Goal: Transaction & Acquisition: Purchase product/service

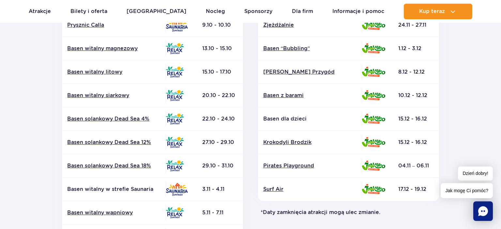
scroll to position [206, 0]
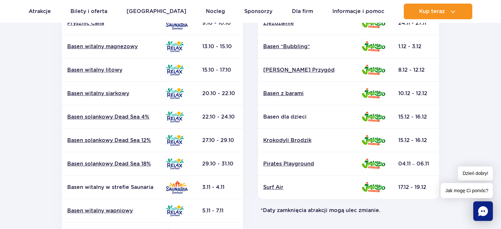
click at [27, 116] on section "Powrót do strony głównej Harmonogram prac konserwacyjnych 2025 Relax i Saunaria…" at bounding box center [250, 97] width 501 height 467
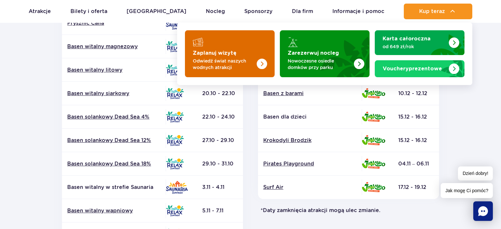
click at [233, 56] on img "Zaplanuj wizytę" at bounding box center [249, 51] width 52 height 51
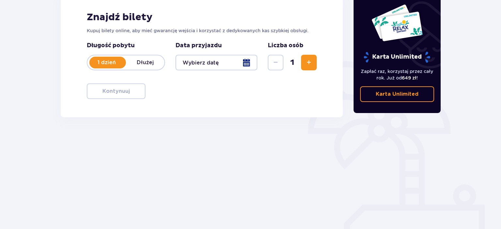
scroll to position [101, 0]
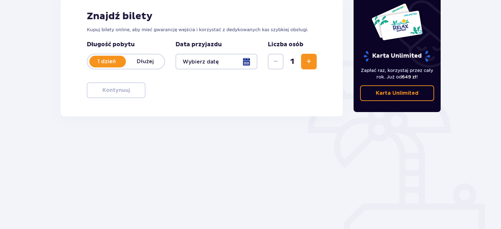
click at [246, 60] on div at bounding box center [216, 62] width 82 height 16
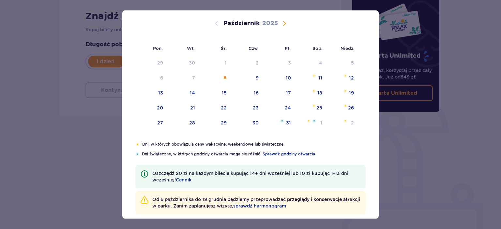
scroll to position [50, 0]
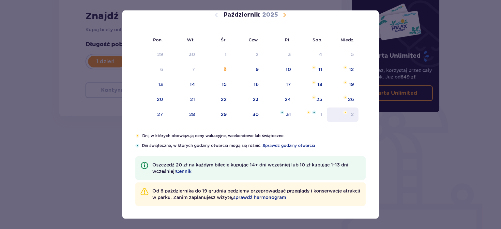
click at [346, 114] on div "2" at bounding box center [343, 115] width 32 height 14
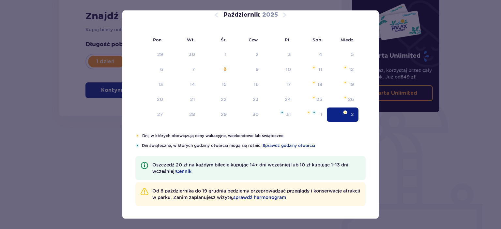
type input "02.11.25"
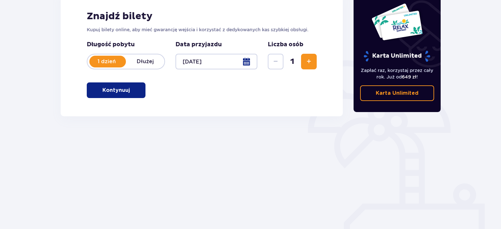
click at [308, 67] on button "Zwiększ" at bounding box center [309, 62] width 16 height 16
click at [116, 90] on p "Kontynuuj" at bounding box center [115, 90] width 27 height 7
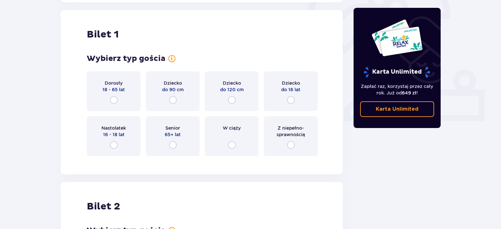
scroll to position [218, 0]
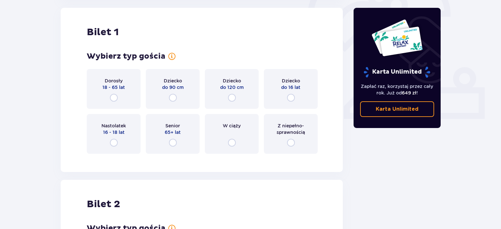
click at [115, 96] on input "radio" at bounding box center [114, 98] width 8 height 8
radio input "true"
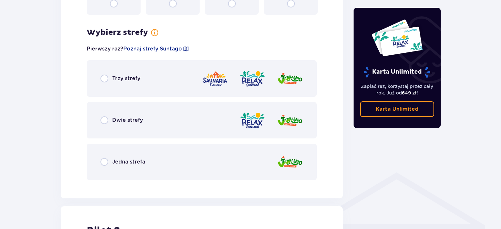
scroll to position [377, 0]
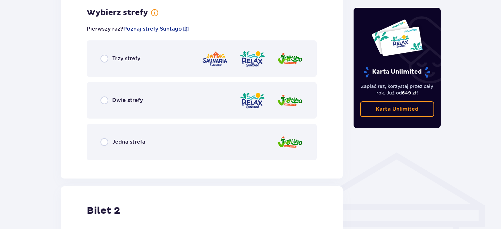
click at [119, 141] on span "Jedna strefa" at bounding box center [128, 142] width 33 height 7
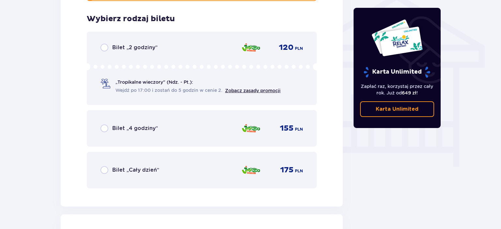
scroll to position [543, 0]
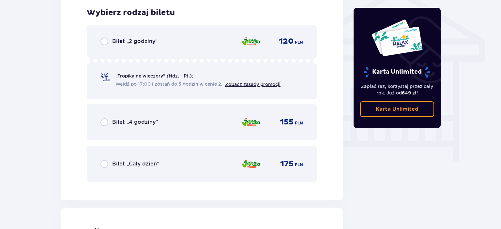
click at [126, 122] on span "Bilet „4 godziny”" at bounding box center [135, 122] width 46 height 7
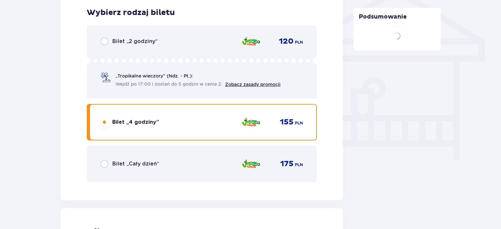
scroll to position [743, 0]
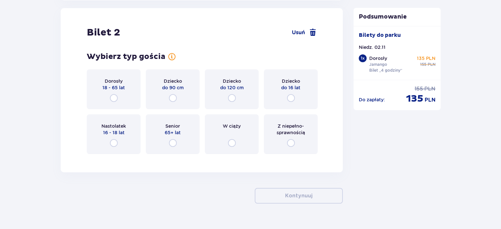
click at [293, 94] on div "Dziecko do 16 lat" at bounding box center [291, 89] width 54 height 40
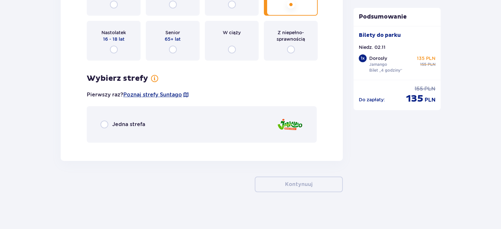
scroll to position [839, 0]
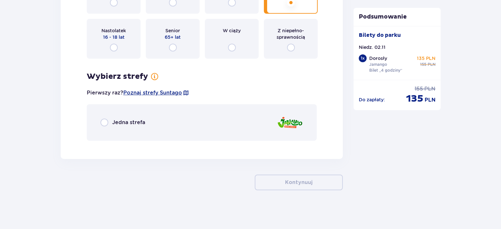
click at [258, 125] on div "Jedna strefa" at bounding box center [202, 122] width 230 height 37
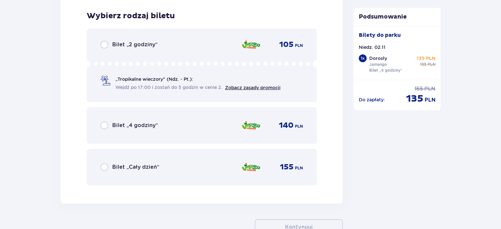
scroll to position [984, 0]
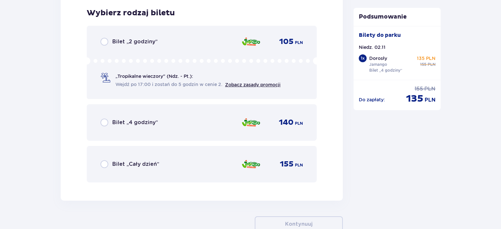
click at [164, 123] on div "Bilet „4 godziny” 140 PLN" at bounding box center [201, 123] width 203 height 14
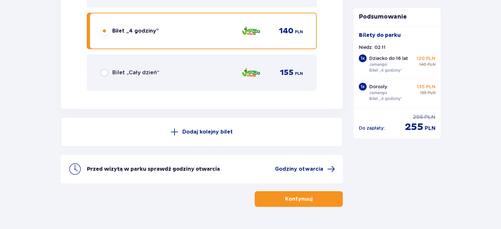
scroll to position [1092, 0]
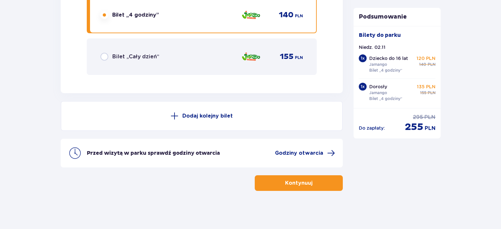
click at [306, 181] on p "Kontynuuj" at bounding box center [298, 183] width 27 height 7
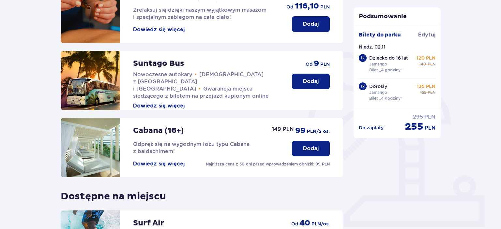
scroll to position [109, 0]
click at [312, 83] on p "Dodaj" at bounding box center [311, 81] width 16 height 7
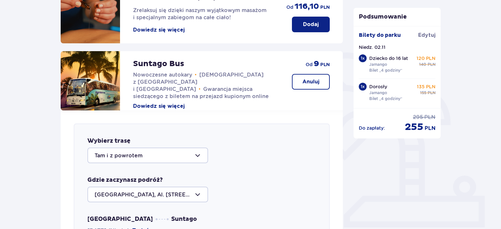
scroll to position [225, 0]
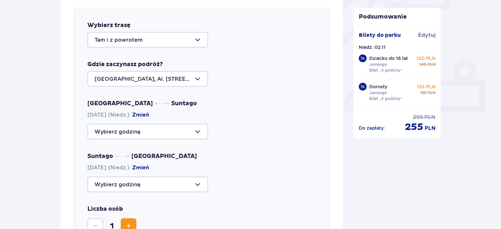
click at [179, 83] on div at bounding box center [147, 79] width 121 height 16
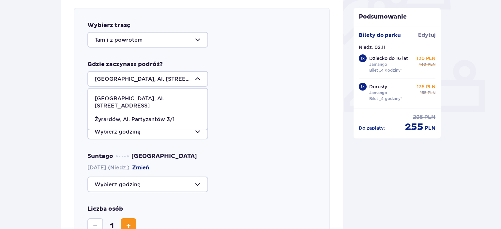
click at [152, 98] on p "Warszawa, Al. Jerozolimskie 56" at bounding box center [148, 102] width 106 height 14
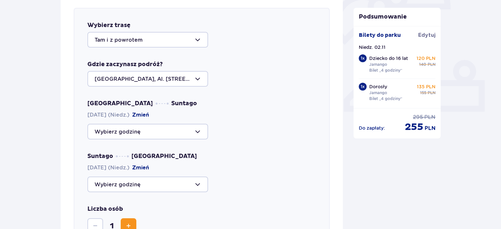
click at [181, 132] on div at bounding box center [147, 132] width 121 height 16
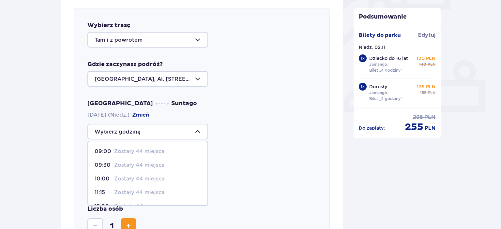
click at [102, 178] on p "10:00" at bounding box center [103, 178] width 17 height 7
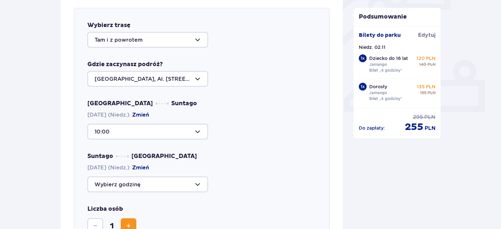
type input "10:00"
click at [130, 184] on div at bounding box center [147, 185] width 121 height 16
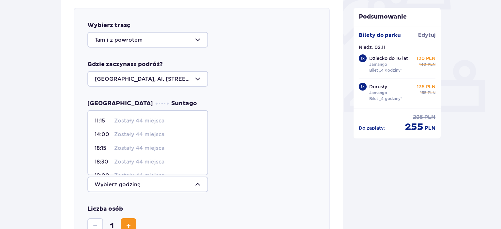
click at [124, 149] on p "Zostały 44 miejsca" at bounding box center [139, 148] width 50 height 7
type input "18:15"
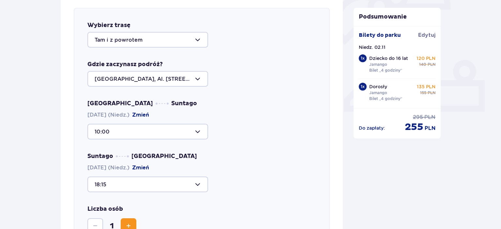
click at [128, 221] on button "Zwiększ" at bounding box center [129, 227] width 16 height 16
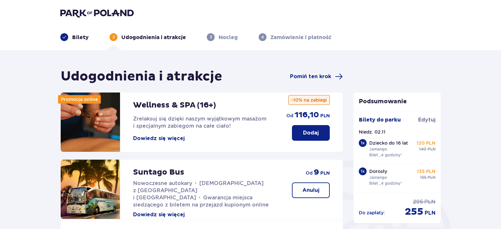
scroll to position [0, 0]
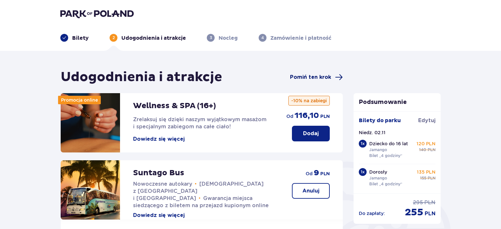
click at [315, 75] on span "Pomiń ten krok" at bounding box center [310, 77] width 41 height 7
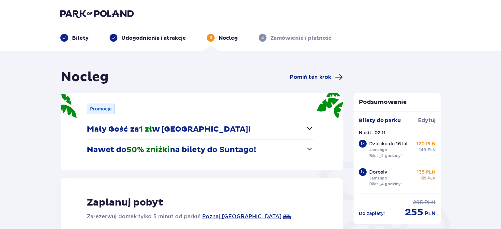
click at [311, 130] on span "button" at bounding box center [310, 129] width 8 height 8
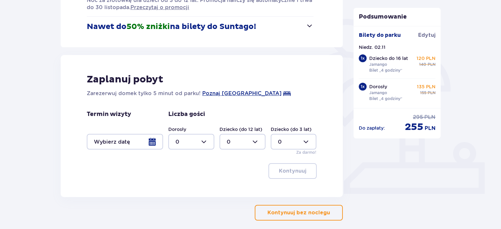
scroll to position [173, 0]
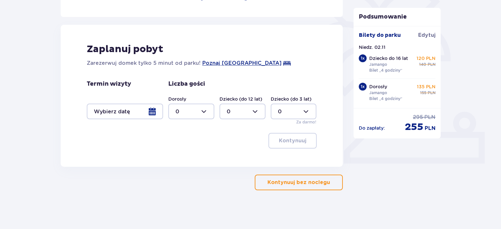
click at [299, 181] on p "Kontynuuj bez noclegu" at bounding box center [298, 182] width 63 height 7
